Goal: Find specific page/section: Find specific page/section

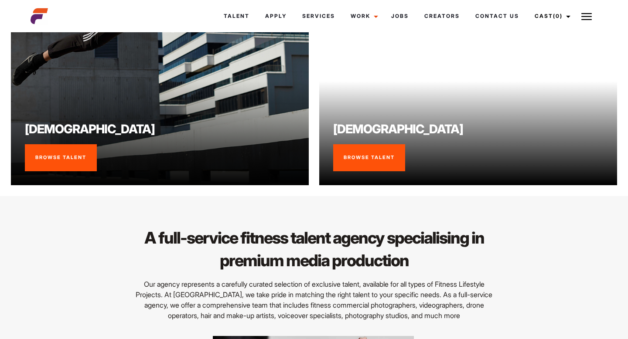
scroll to position [705, 0]
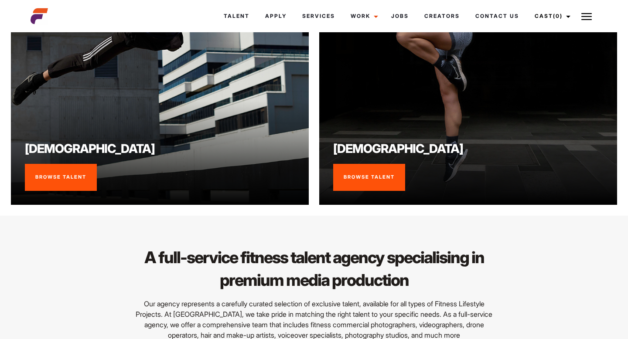
click at [358, 177] on link "Browse Talent" at bounding box center [369, 177] width 72 height 27
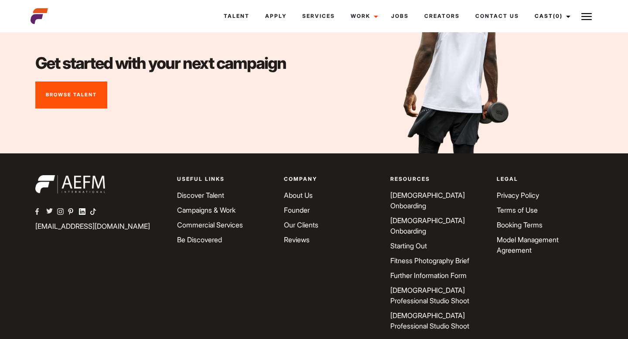
scroll to position [3073, 0]
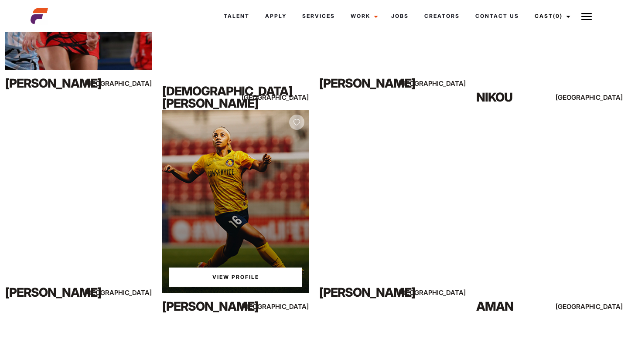
scroll to position [5120, 0]
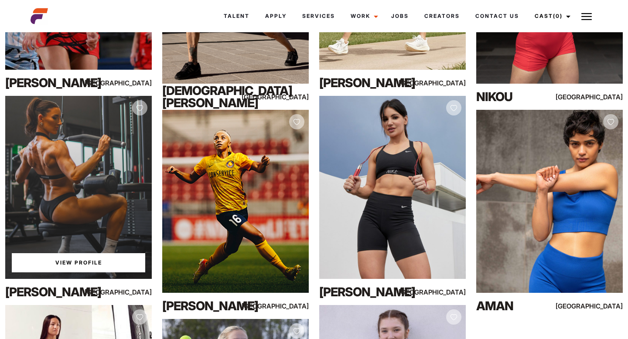
click at [71, 206] on div "View Profile" at bounding box center [78, 187] width 146 height 183
click at [73, 259] on link "View Profile" at bounding box center [78, 262] width 133 height 19
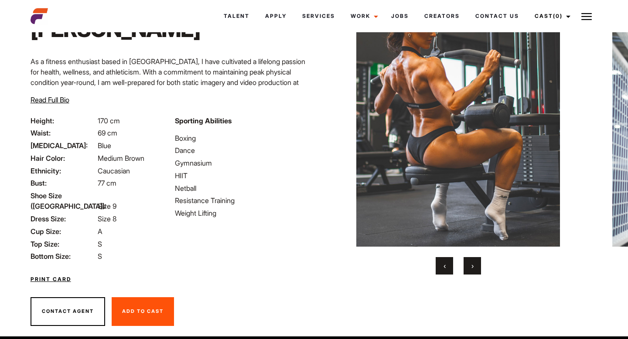
scroll to position [68, 0]
